Goal: Information Seeking & Learning: Learn about a topic

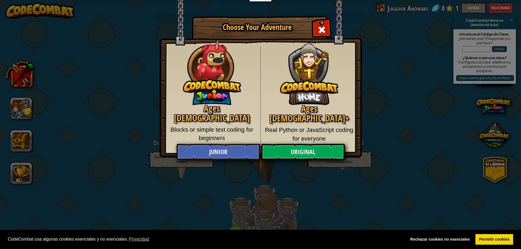
select select "es-ES"
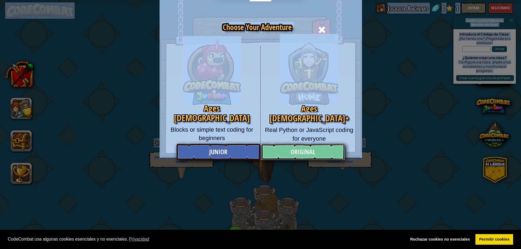
click at [313, 152] on link "Original" at bounding box center [303, 152] width 84 height 16
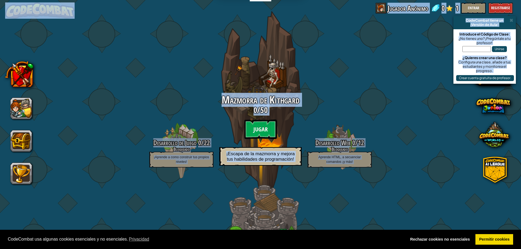
click at [252, 127] on btn "Jugar" at bounding box center [260, 130] width 33 height 20
select select "es-ES"
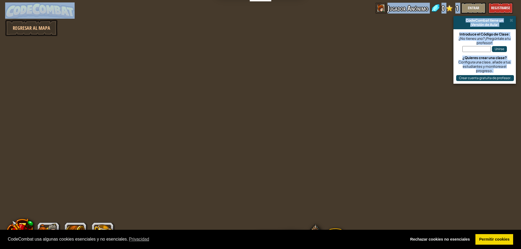
select select "es-ES"
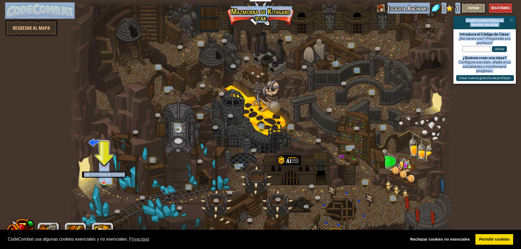
click at [102, 172] on img at bounding box center [104, 171] width 6 height 6
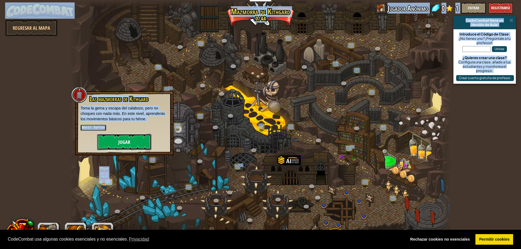
click at [125, 143] on button "Jugar" at bounding box center [124, 142] width 54 height 16
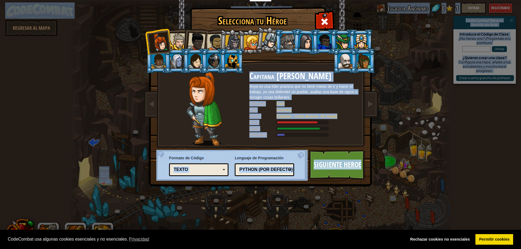
click at [347, 161] on link "Siguiente Heroe" at bounding box center [337, 165] width 57 height 30
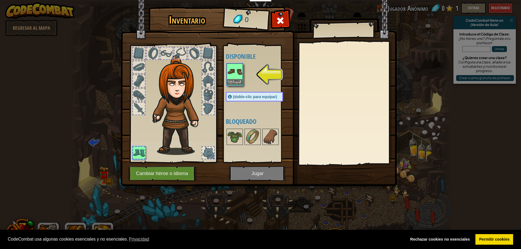
click at [233, 72] on img at bounding box center [234, 71] width 15 height 15
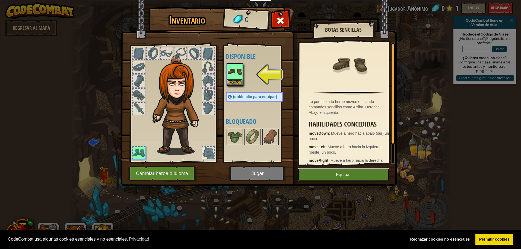
drag, startPoint x: 356, startPoint y: 169, endPoint x: 355, endPoint y: 172, distance: 2.9
click at [355, 171] on button "Equipar" at bounding box center [343, 175] width 92 height 14
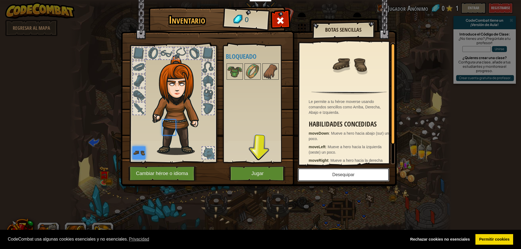
drag, startPoint x: 353, startPoint y: 174, endPoint x: 350, endPoint y: 174, distance: 3.3
click at [353, 174] on button "Desequipar" at bounding box center [343, 175] width 92 height 14
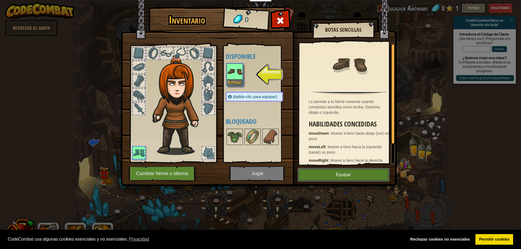
click at [326, 173] on button "Equipar" at bounding box center [343, 175] width 92 height 14
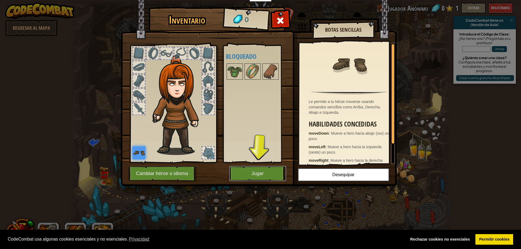
click at [245, 172] on button "Jugar" at bounding box center [257, 173] width 57 height 15
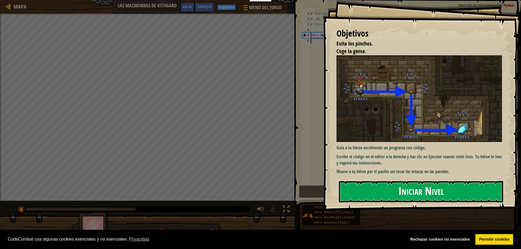
click at [379, 192] on button "Iniciar Nivel" at bounding box center [421, 191] width 164 height 21
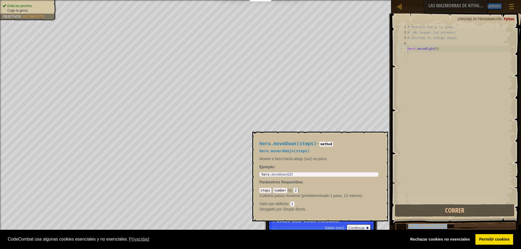
click at [421, 226] on span "hero.moveDown(steps)" at bounding box center [427, 227] width 39 height 4
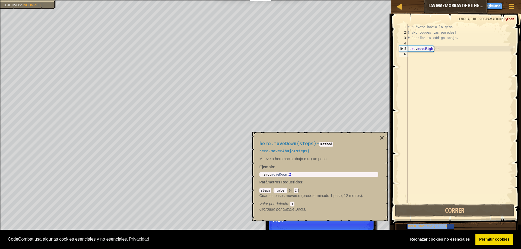
click at [424, 225] on span "hero.moveDown(steps)" at bounding box center [427, 227] width 39 height 4
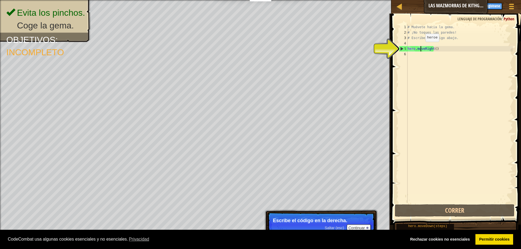
click at [420, 47] on div "# Muévete hacia la gema. # ¡No toques las paredes! # Escribe tu código abajo. h…" at bounding box center [459, 119] width 106 height 190
click at [401, 50] on div "5" at bounding box center [403, 48] width 8 height 5
click at [401, 49] on div "5" at bounding box center [403, 48] width 8 height 5
click at [401, 47] on div "5" at bounding box center [403, 48] width 8 height 5
type textarea "hero.moveRight()"
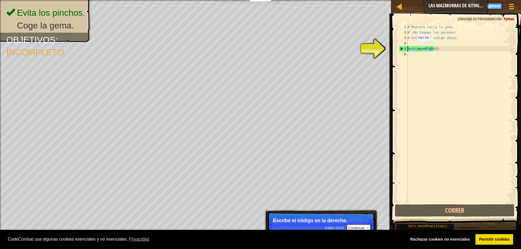
click at [401, 47] on div "5" at bounding box center [403, 48] width 8 height 5
click at [358, 229] on button "Continuar" at bounding box center [359, 228] width 24 height 7
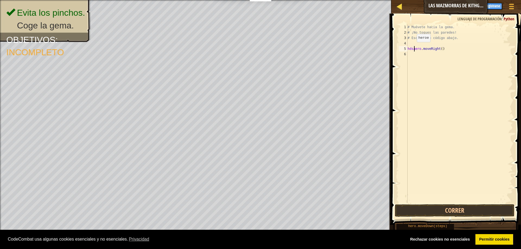
scroll to position [2, 1]
type textarea "hdsawero.moveRight()"
